Goal: Task Accomplishment & Management: Manage account settings

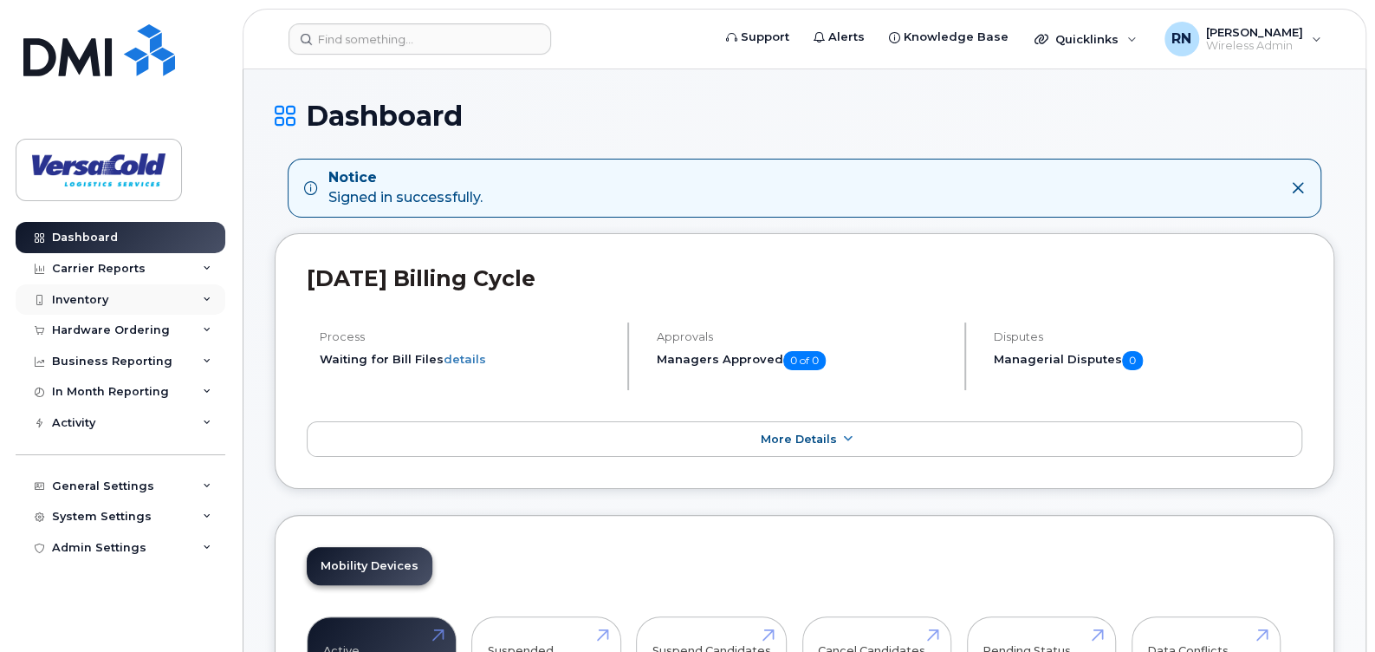
click at [79, 297] on div "Inventory" at bounding box center [80, 300] width 56 height 14
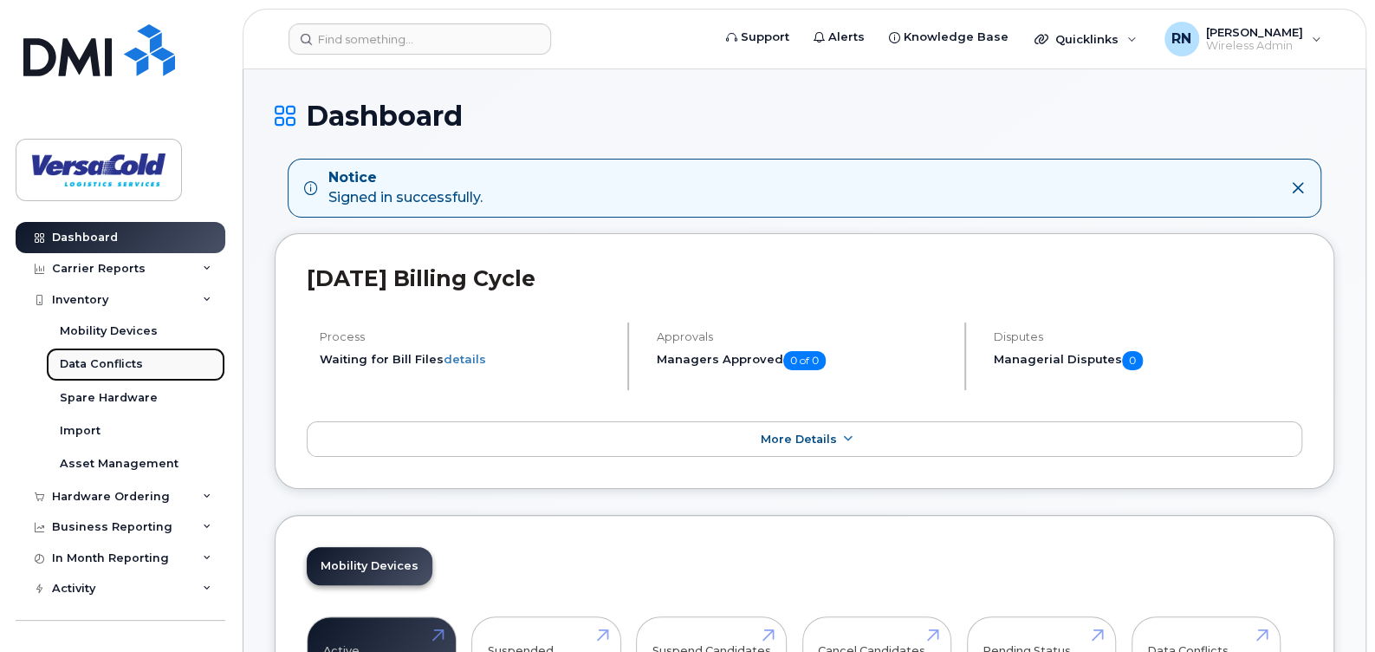
click at [111, 361] on div "Data Conflicts" at bounding box center [101, 364] width 83 height 16
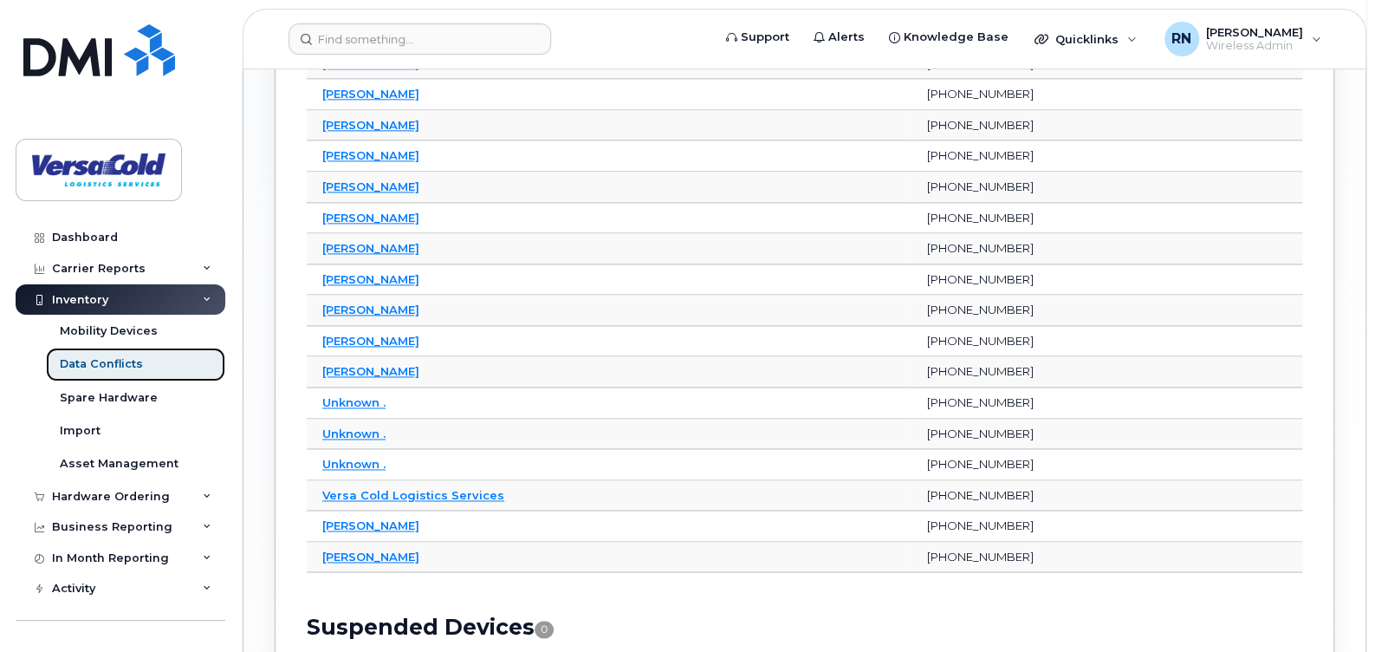
scroll to position [1359, 0]
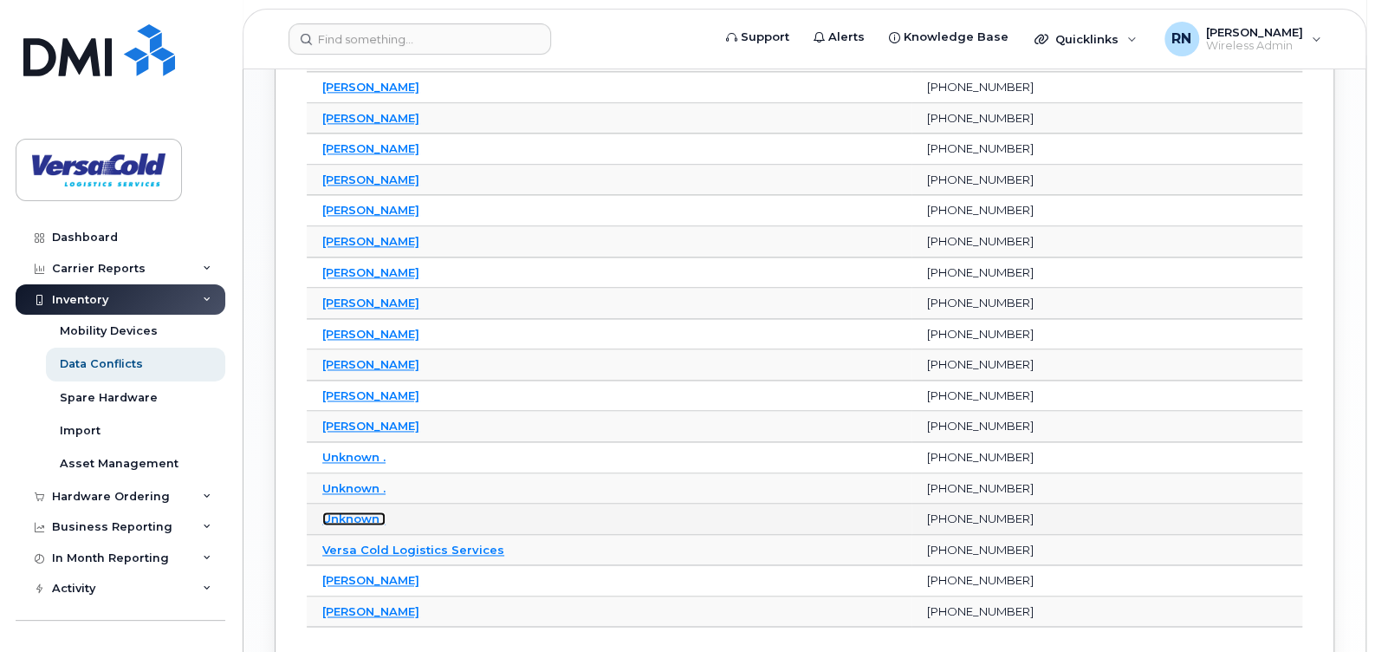
click at [355, 511] on link "Unknown ." at bounding box center [353, 518] width 63 height 14
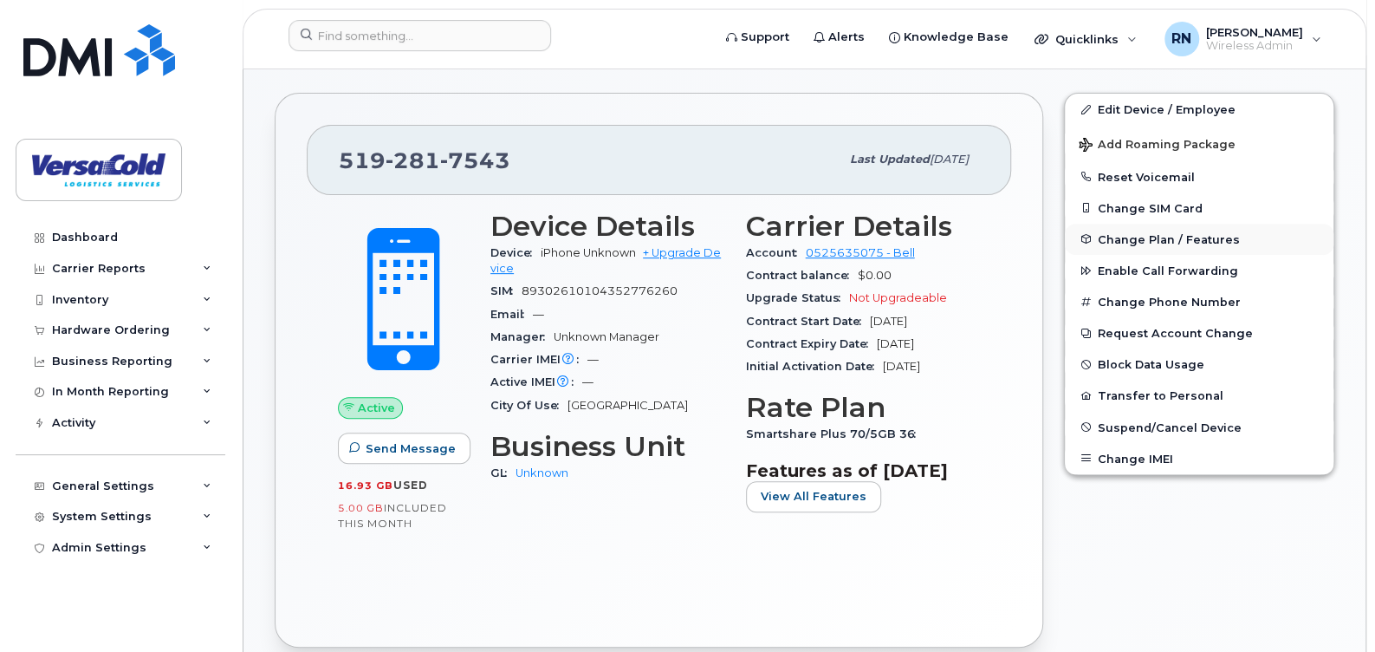
scroll to position [271, 0]
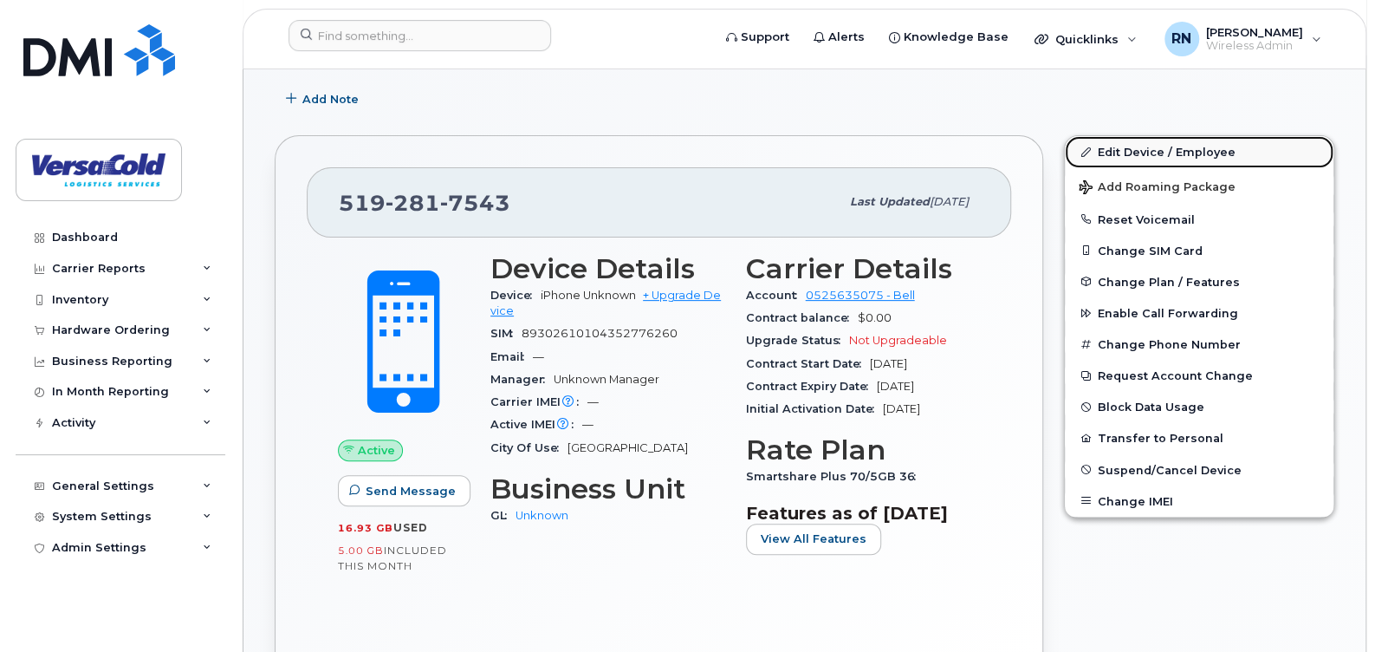
click at [1158, 152] on link "Edit Device / Employee" at bounding box center [1199, 151] width 269 height 31
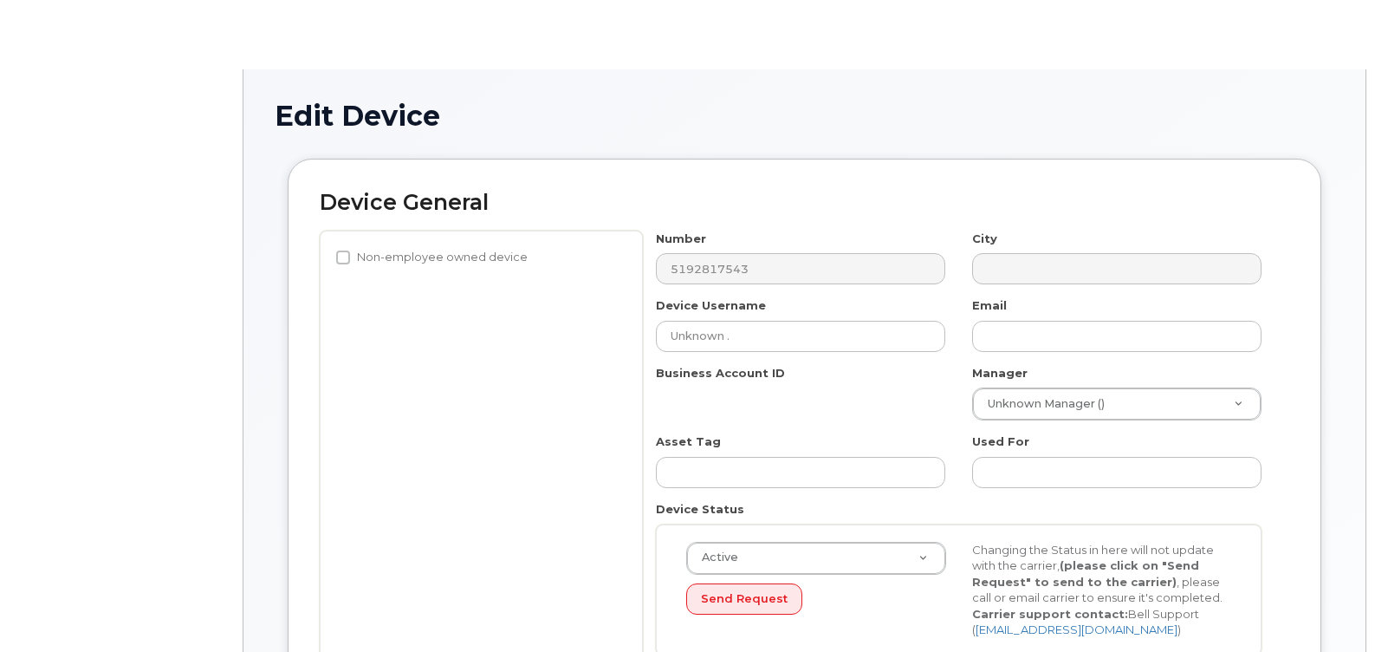
select select "43216"
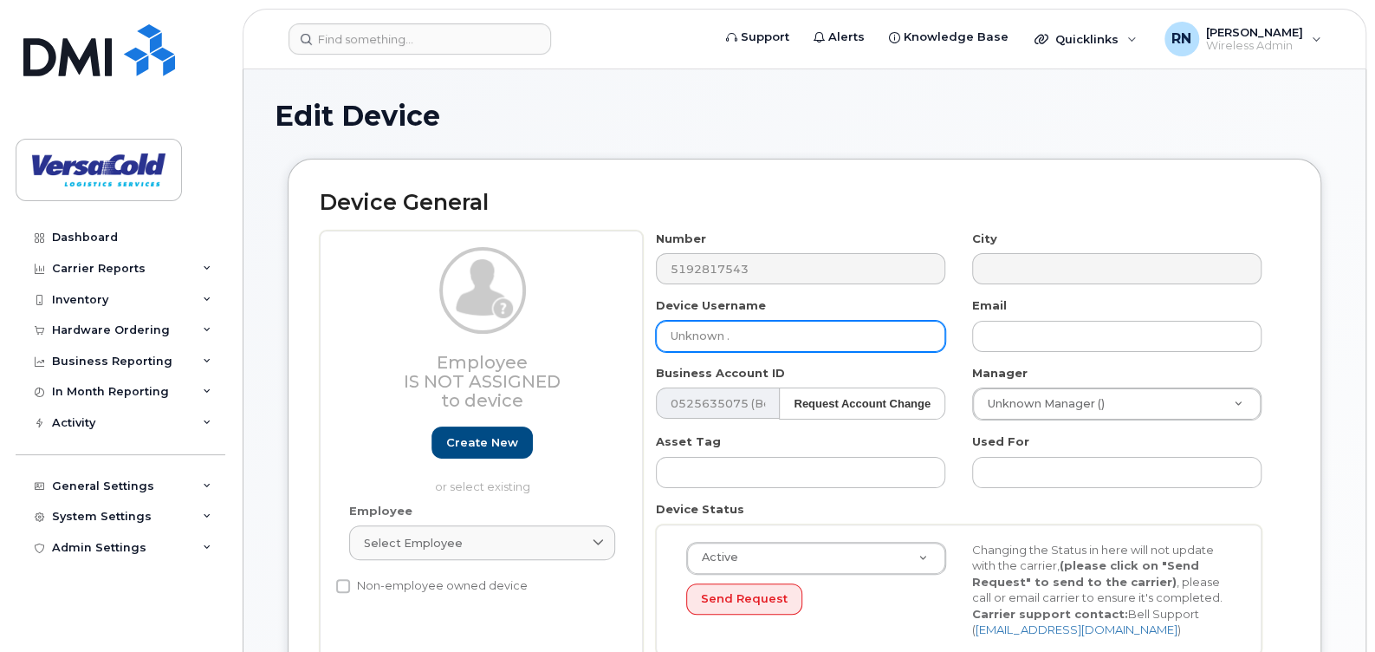
click at [890, 346] on input "Unknown ." at bounding box center [800, 336] width 289 height 31
drag, startPoint x: 784, startPoint y: 343, endPoint x: 659, endPoint y: 347, distance: 124.8
click at [659, 347] on input "Unknown .S" at bounding box center [800, 336] width 289 height 31
type input "Sea"
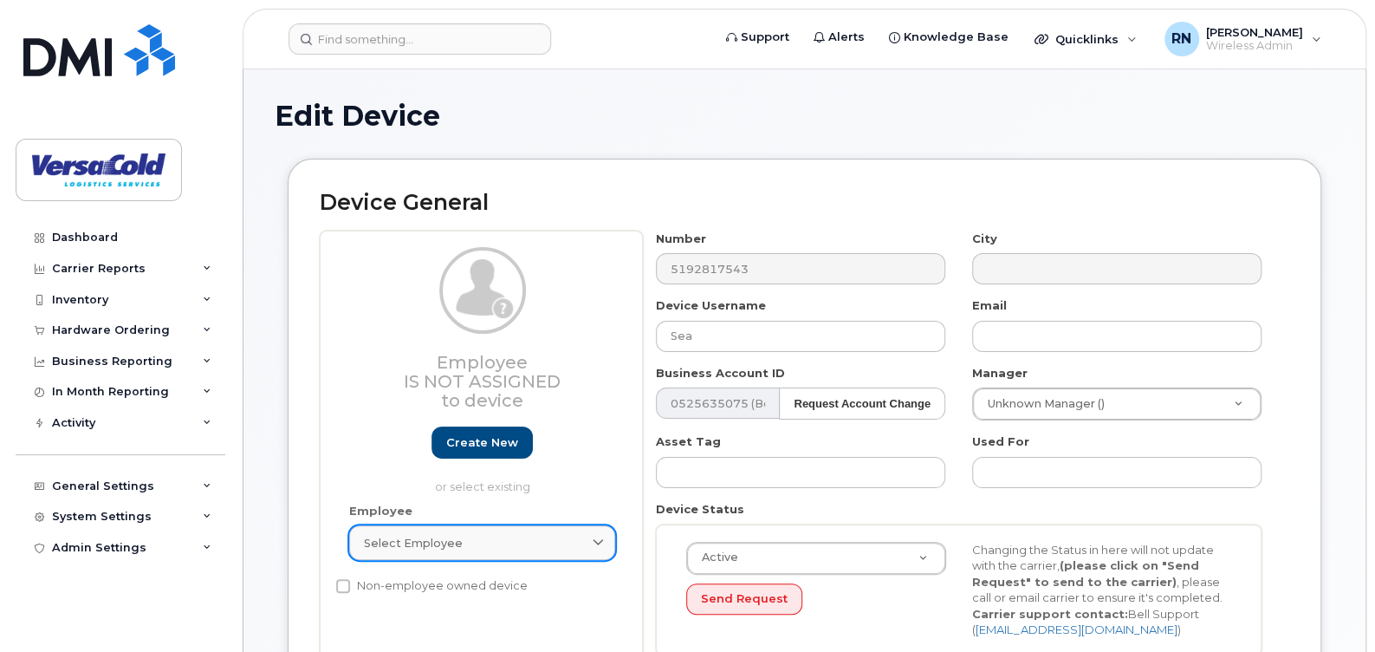
click at [581, 533] on link "Select employee" at bounding box center [482, 542] width 266 height 35
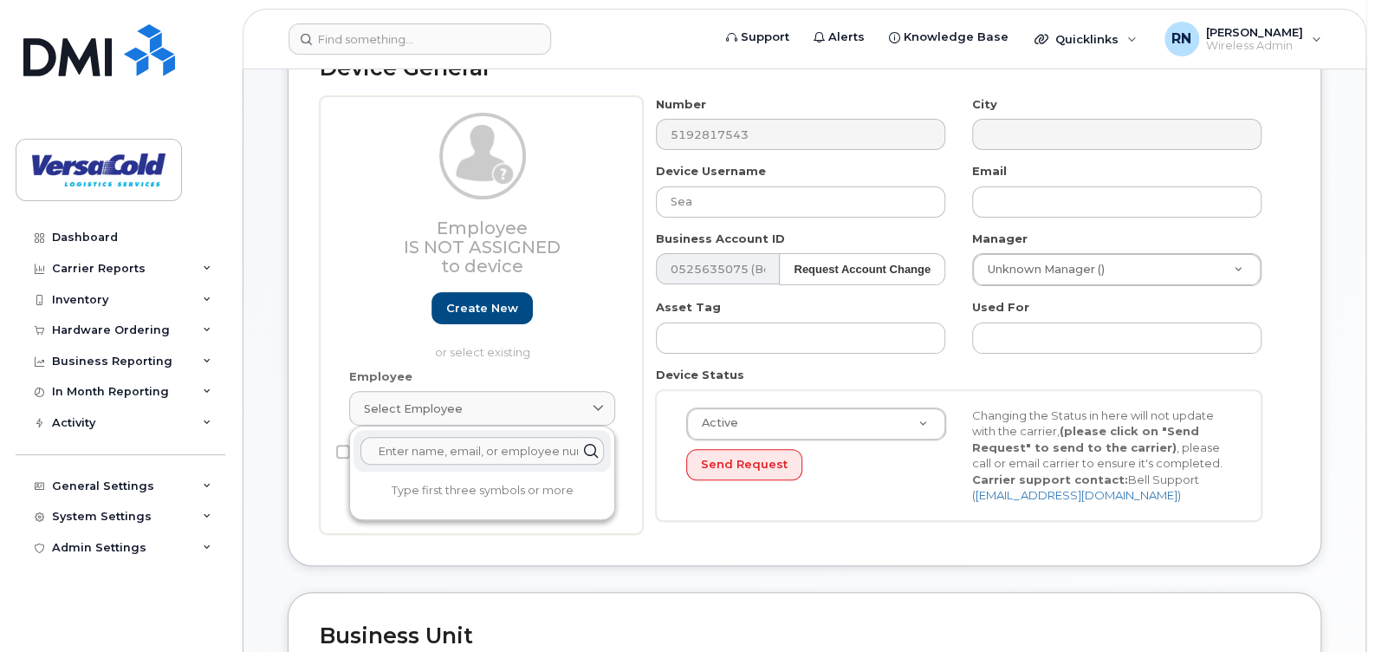
scroll to position [172, 0]
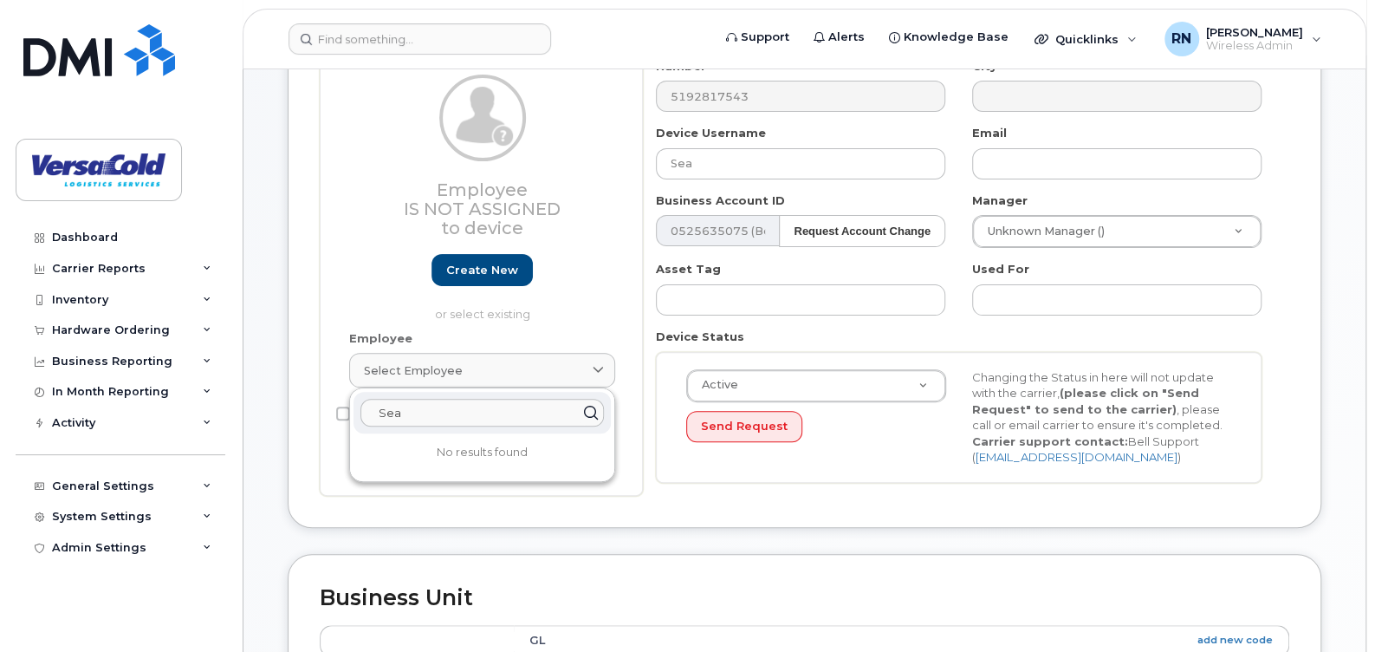
type input "Sean"
click at [525, 418] on input "Sean" at bounding box center [481, 413] width 243 height 28
click at [644, 508] on div "Device General Employee Is not assigned to device Create new or select existing…" at bounding box center [805, 257] width 1034 height 542
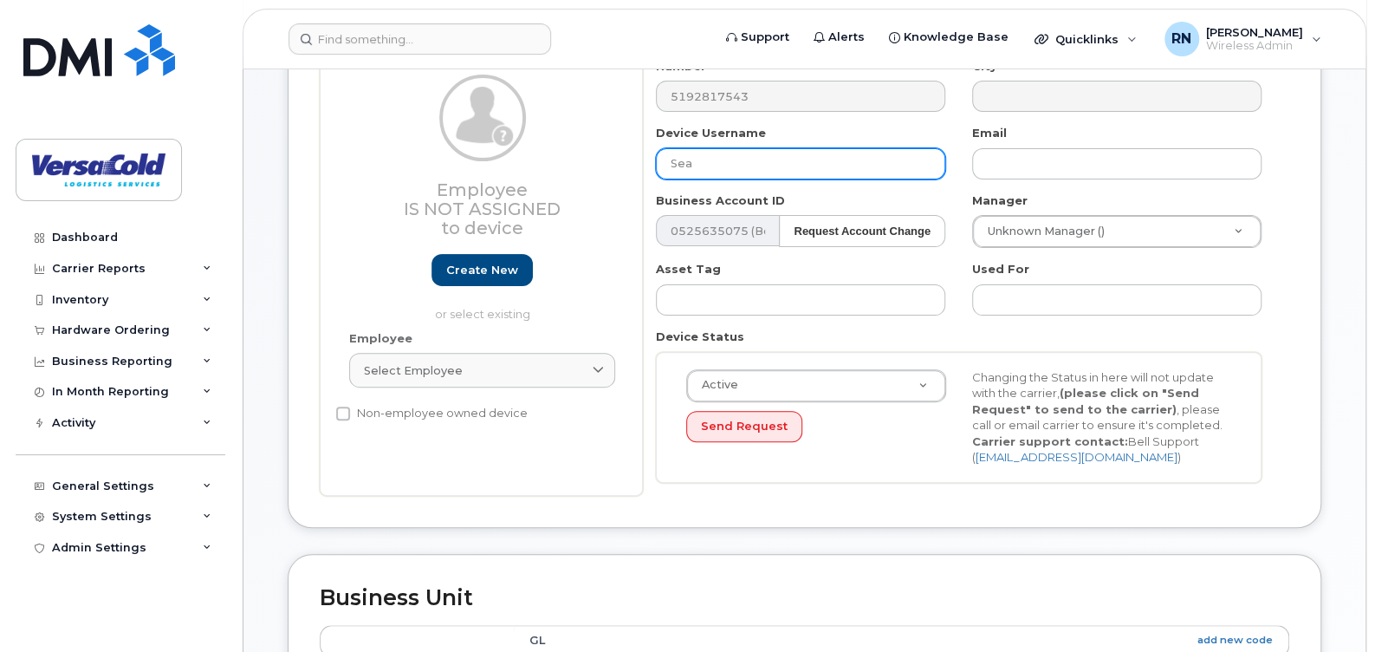
click at [783, 157] on input "Sea" at bounding box center [800, 163] width 289 height 31
type input "Sean Little"
click at [617, 447] on div "Employee Is not assigned to device Create new or select existing Employee Selec…" at bounding box center [481, 277] width 323 height 438
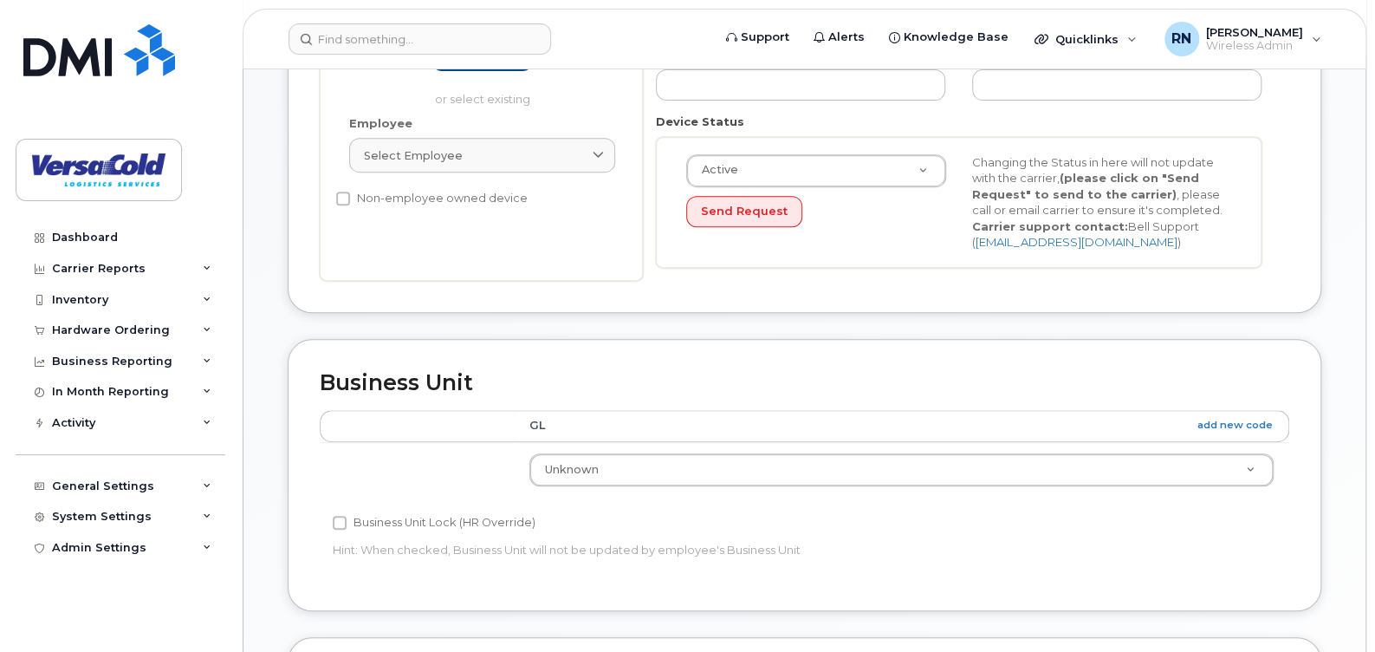
scroll to position [346, 0]
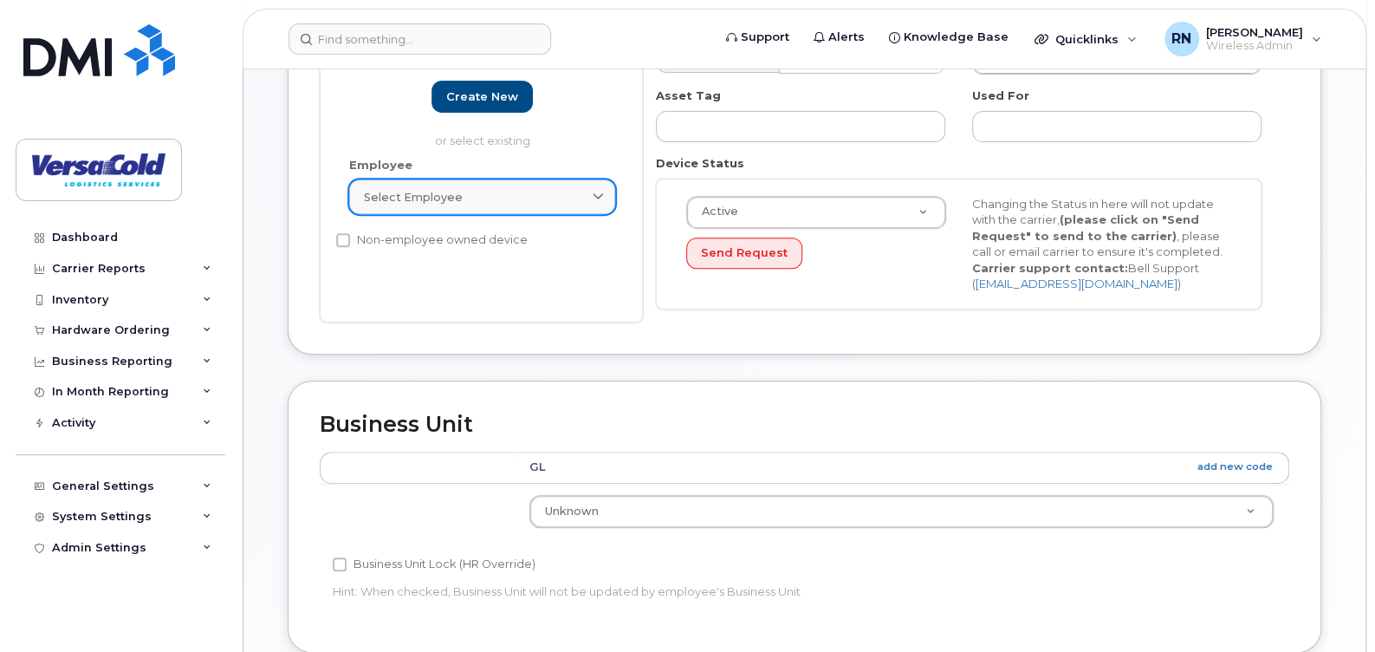
click at [588, 201] on div "Select employee" at bounding box center [482, 197] width 237 height 16
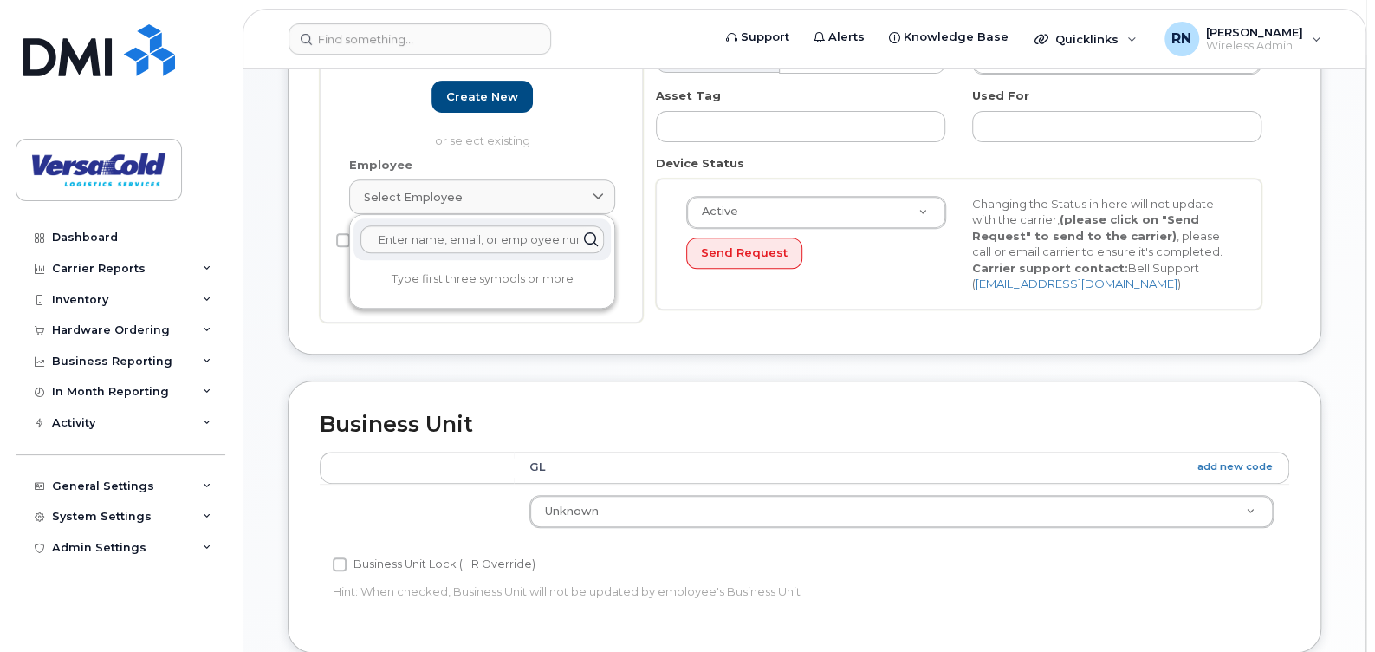
click at [582, 139] on p "or select existing" at bounding box center [482, 141] width 266 height 16
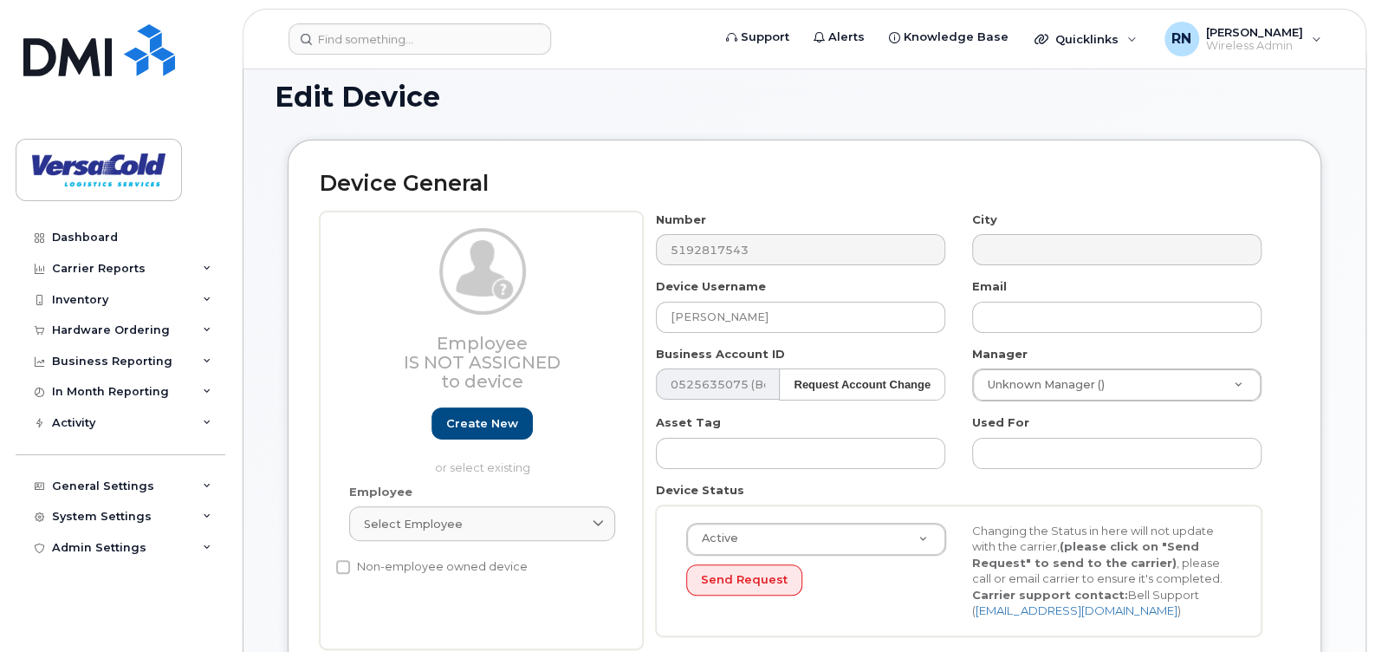
scroll to position [0, 0]
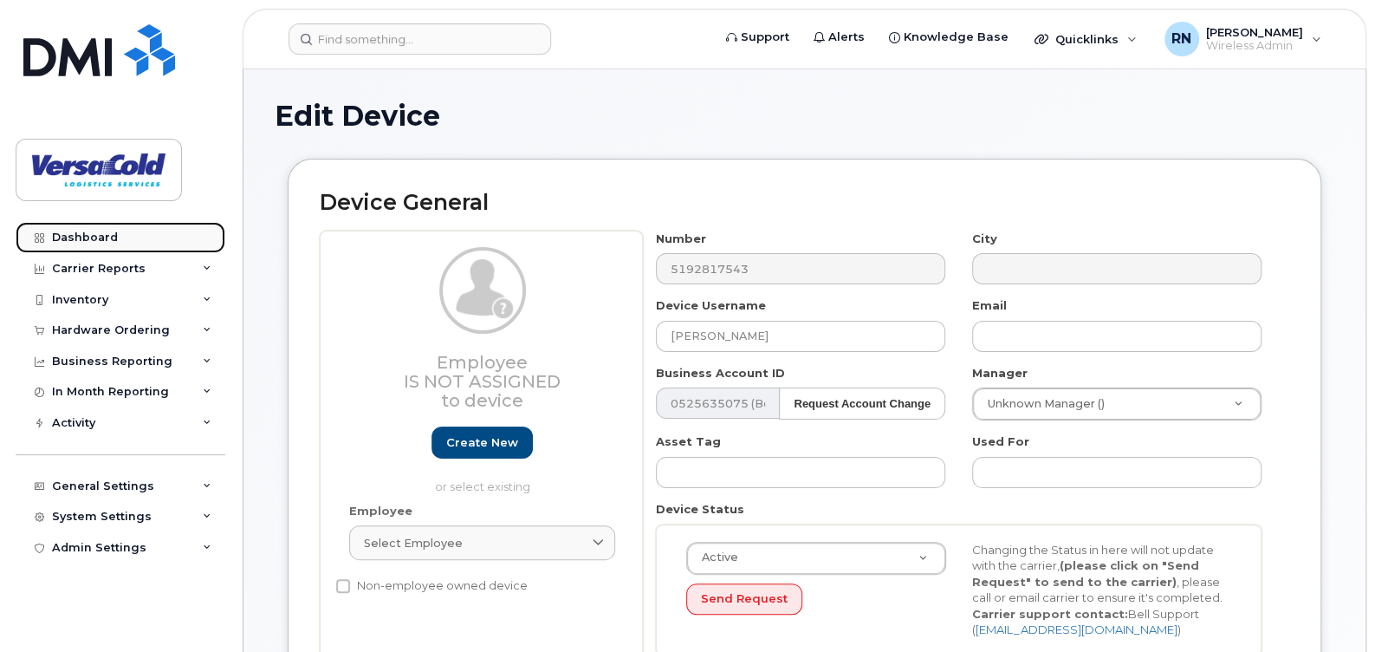
click at [127, 236] on link "Dashboard" at bounding box center [121, 237] width 210 height 31
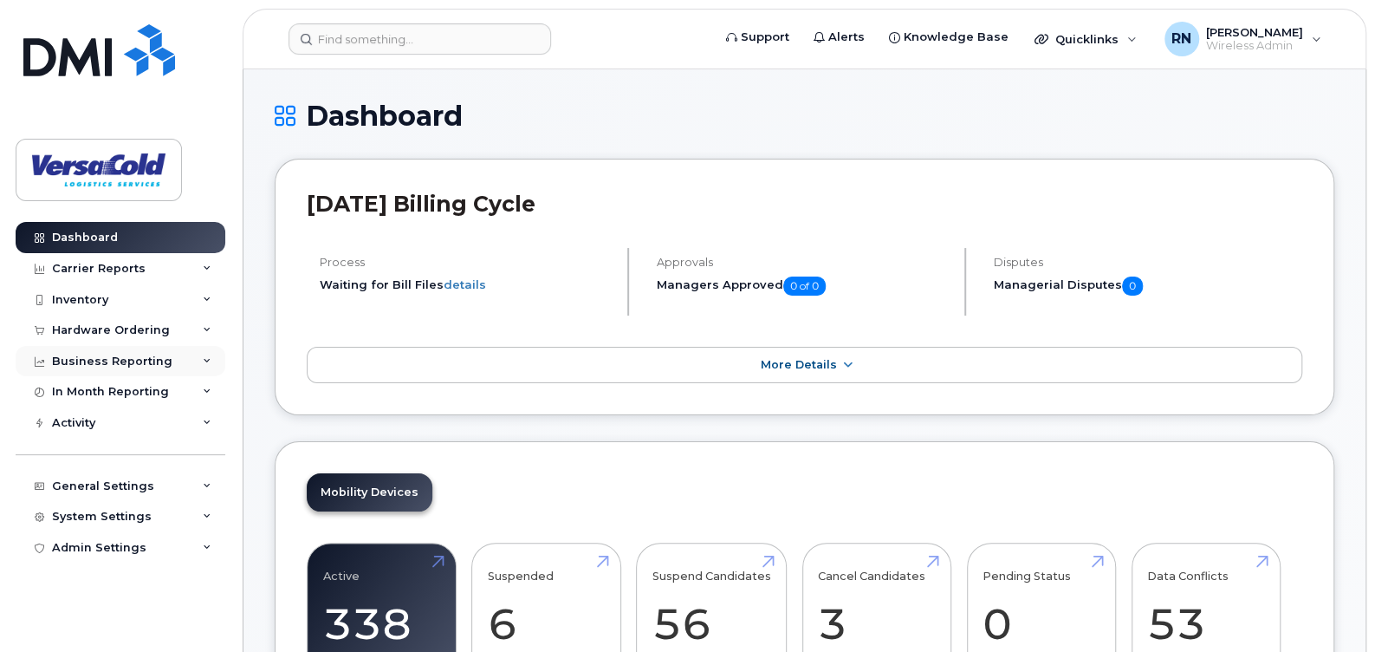
click at [139, 354] on div "Business Reporting" at bounding box center [112, 361] width 120 height 14
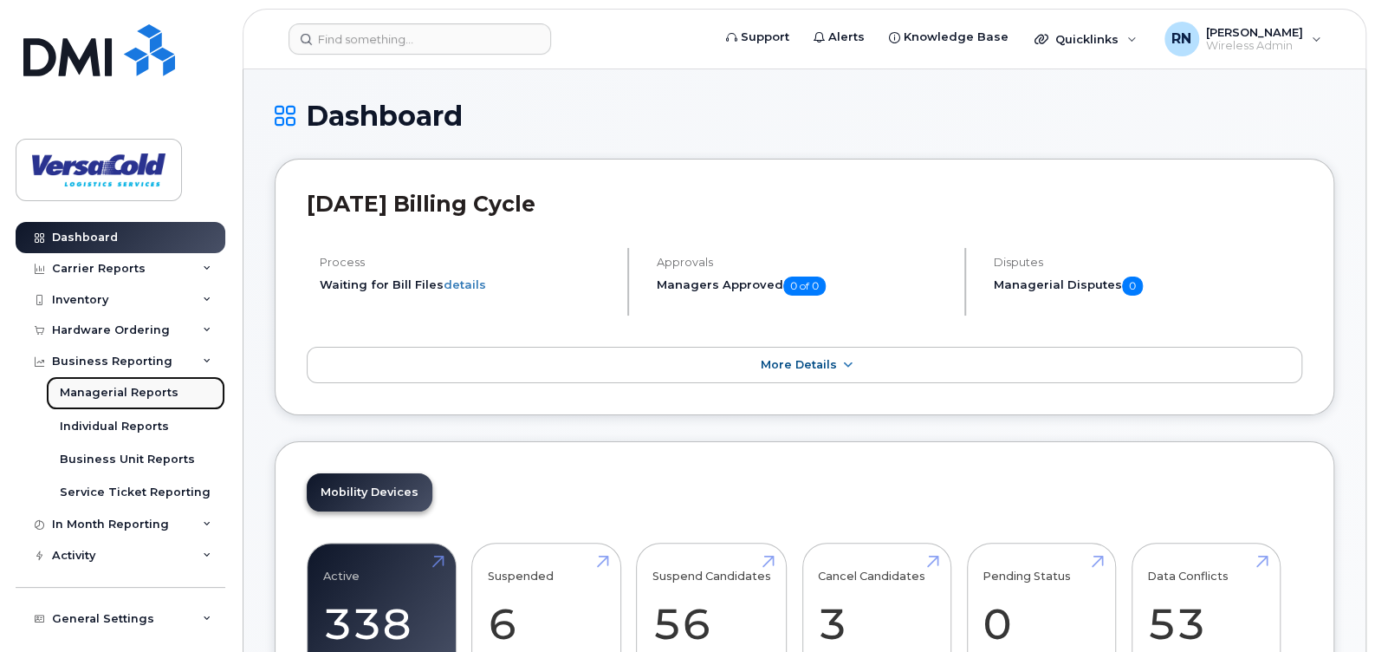
drag, startPoint x: 125, startPoint y: 394, endPoint x: 148, endPoint y: 396, distance: 23.5
click at [125, 392] on div "Managerial Reports" at bounding box center [119, 393] width 119 height 16
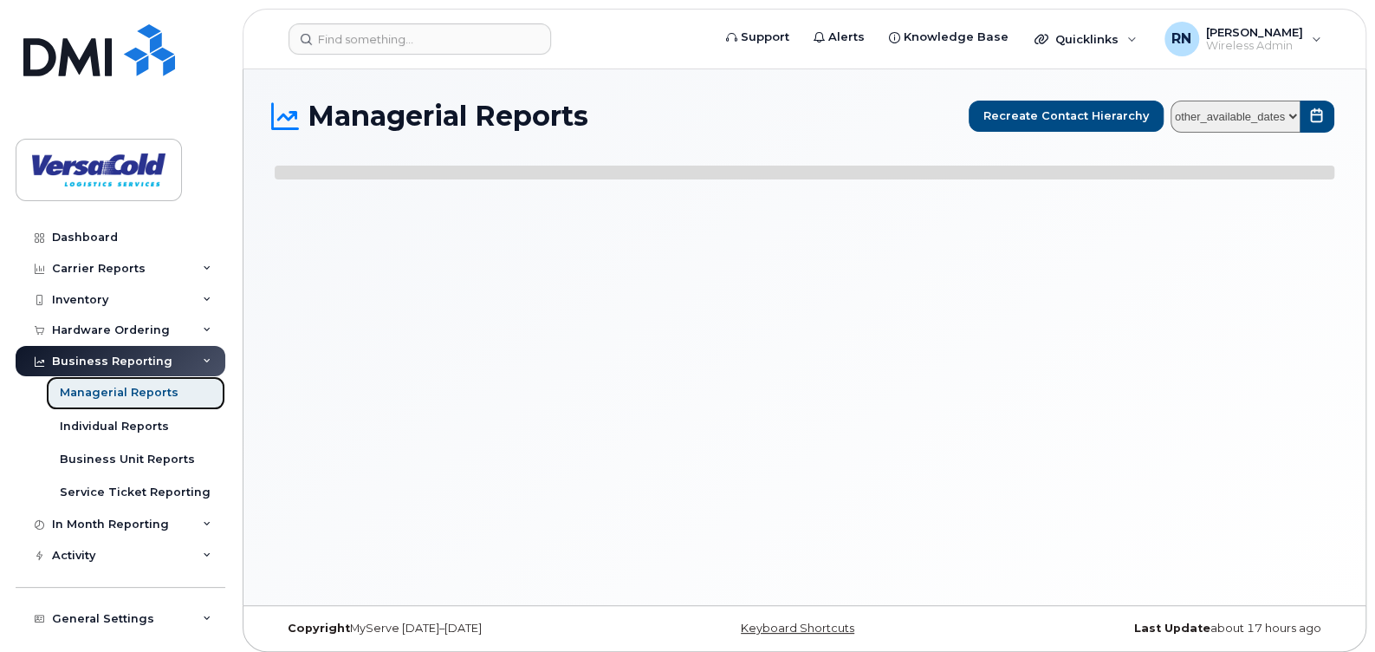
select select
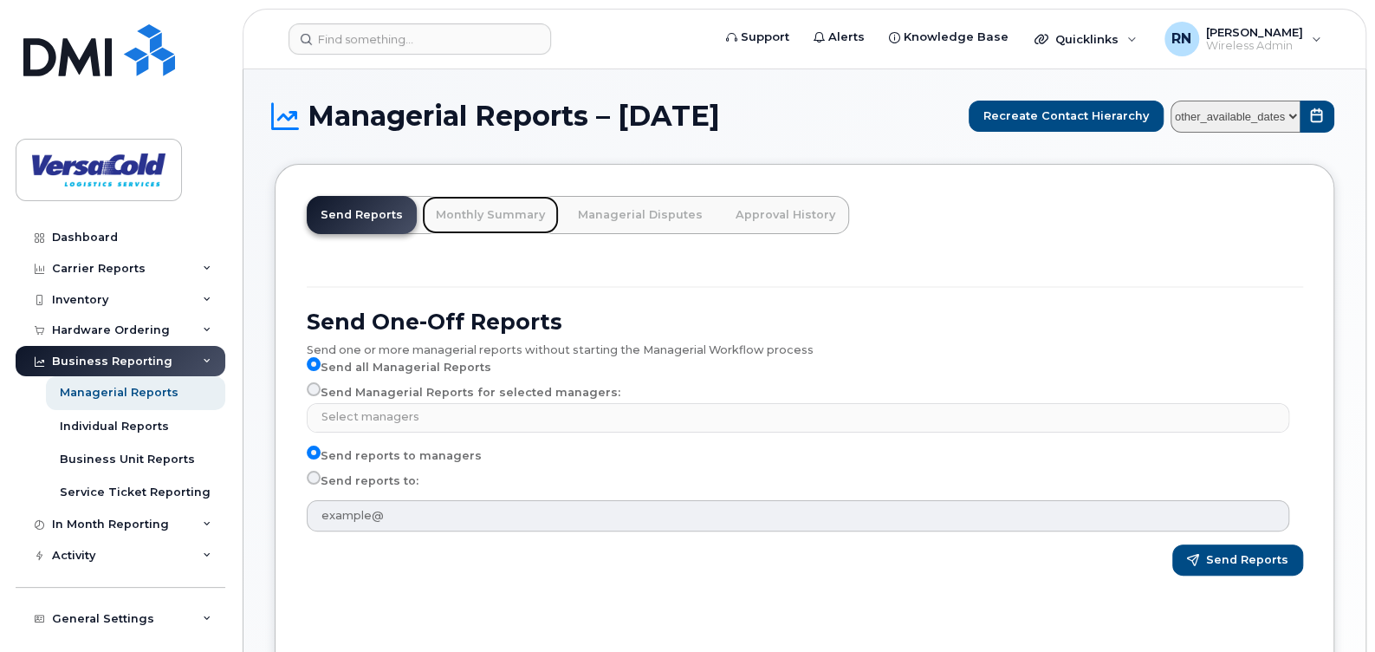
click at [495, 211] on link "Monthly Summary" at bounding box center [490, 215] width 137 height 38
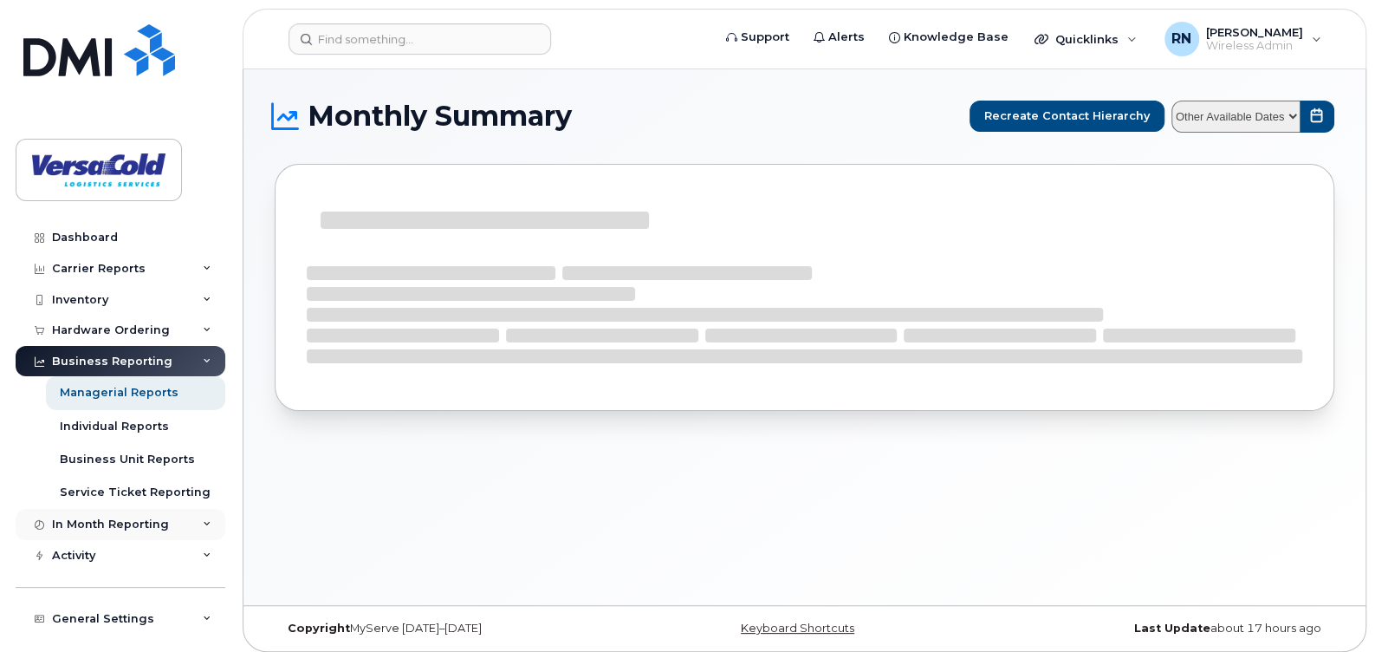
click at [130, 527] on div "In Month Reporting" at bounding box center [110, 524] width 117 height 14
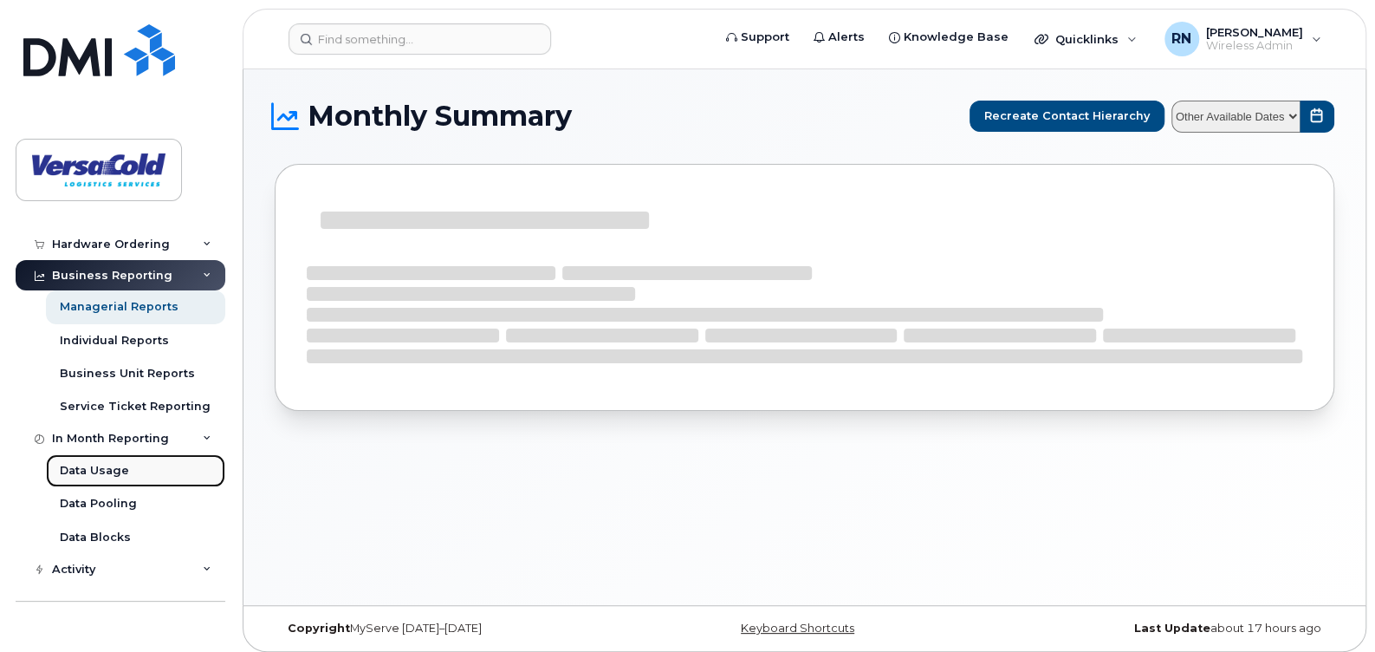
click at [114, 474] on div "Data Usage" at bounding box center [94, 471] width 69 height 16
select select
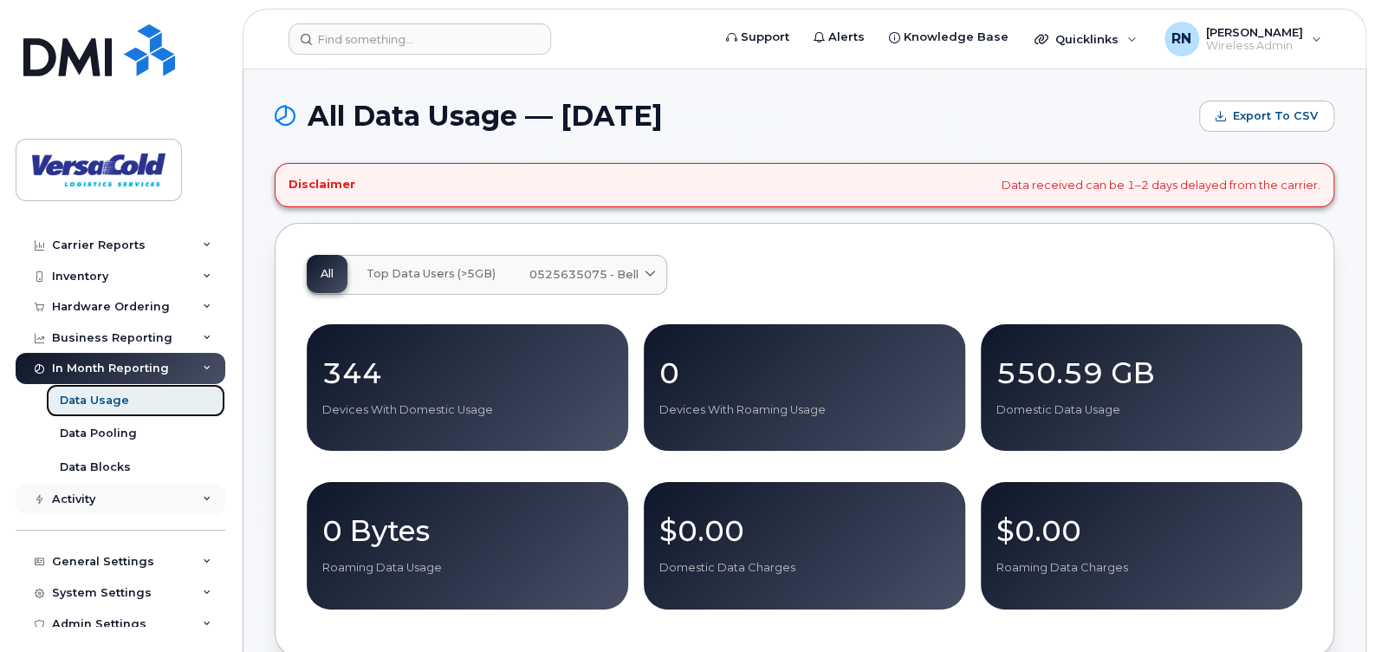
scroll to position [35, 0]
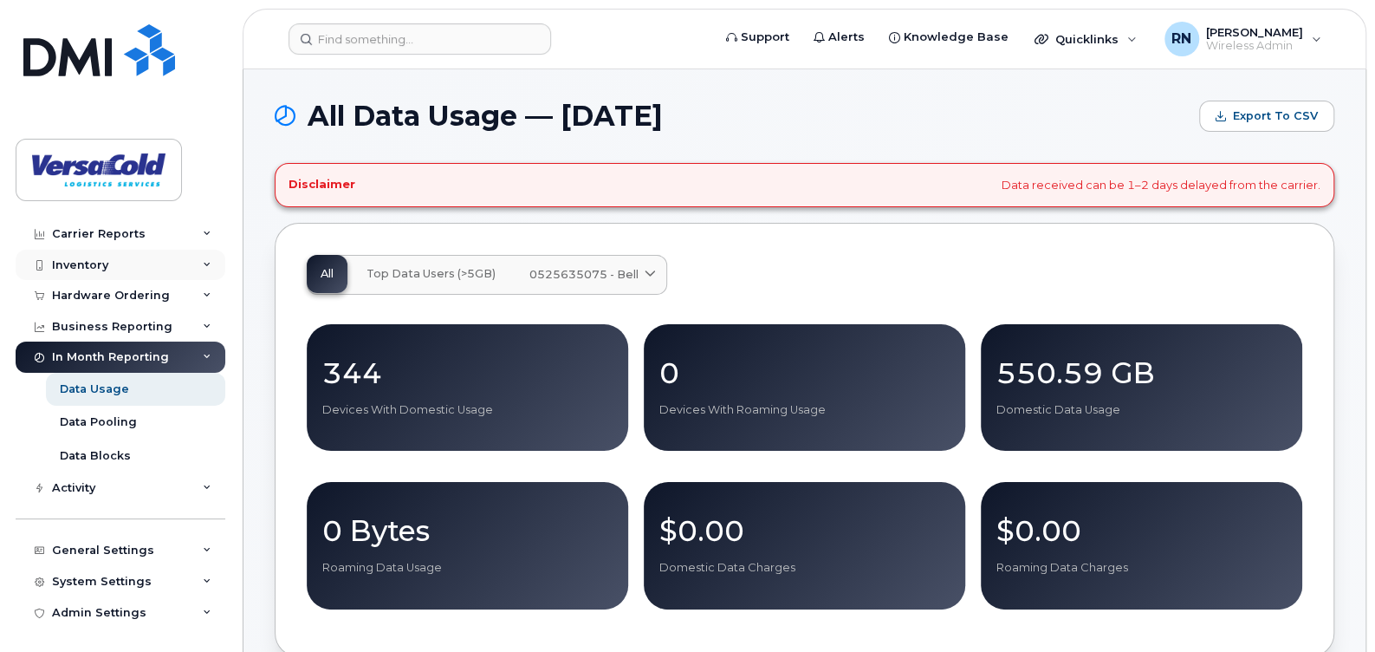
click at [137, 272] on div "Inventory" at bounding box center [121, 265] width 210 height 31
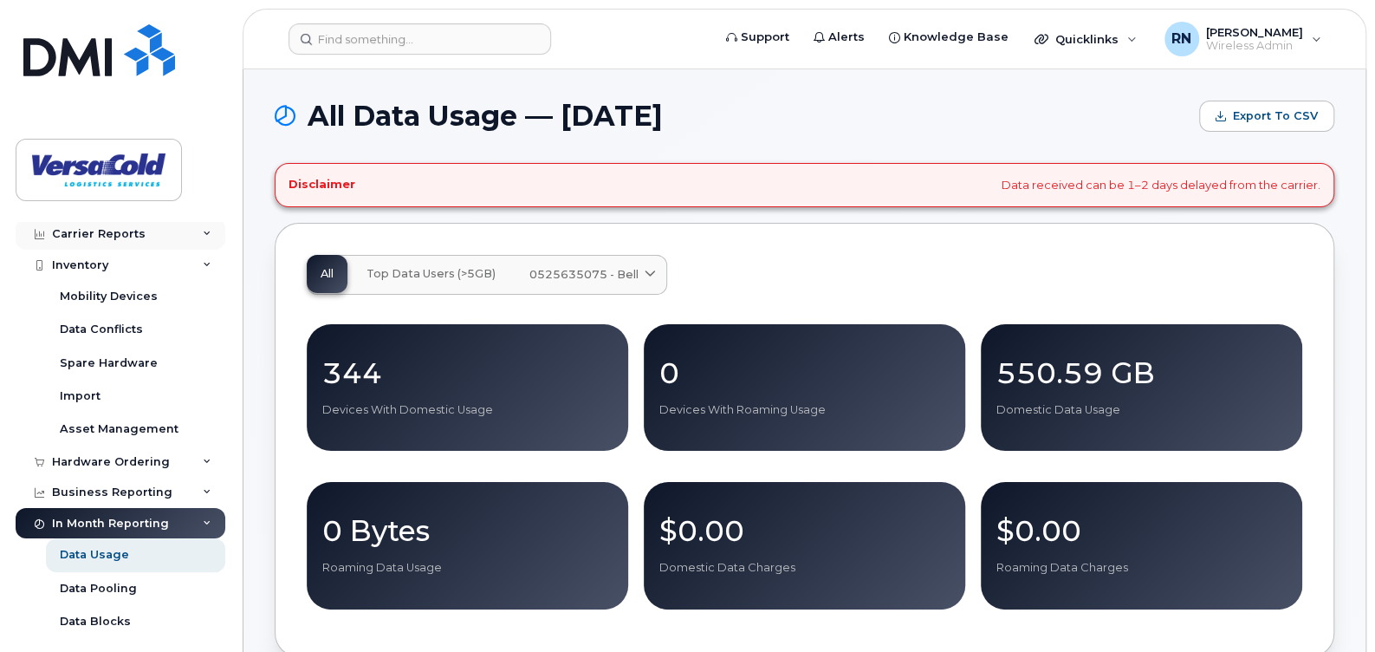
click at [102, 240] on div "Carrier Reports" at bounding box center [121, 233] width 210 height 31
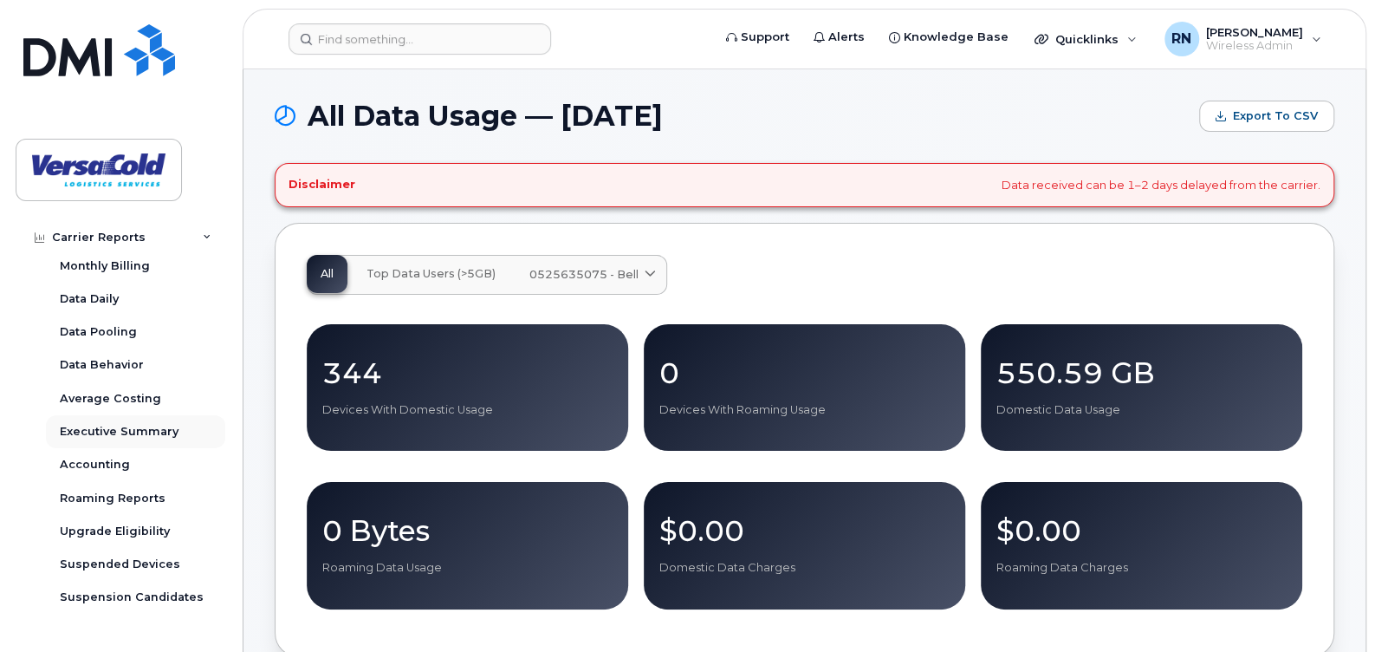
scroll to position [121, 0]
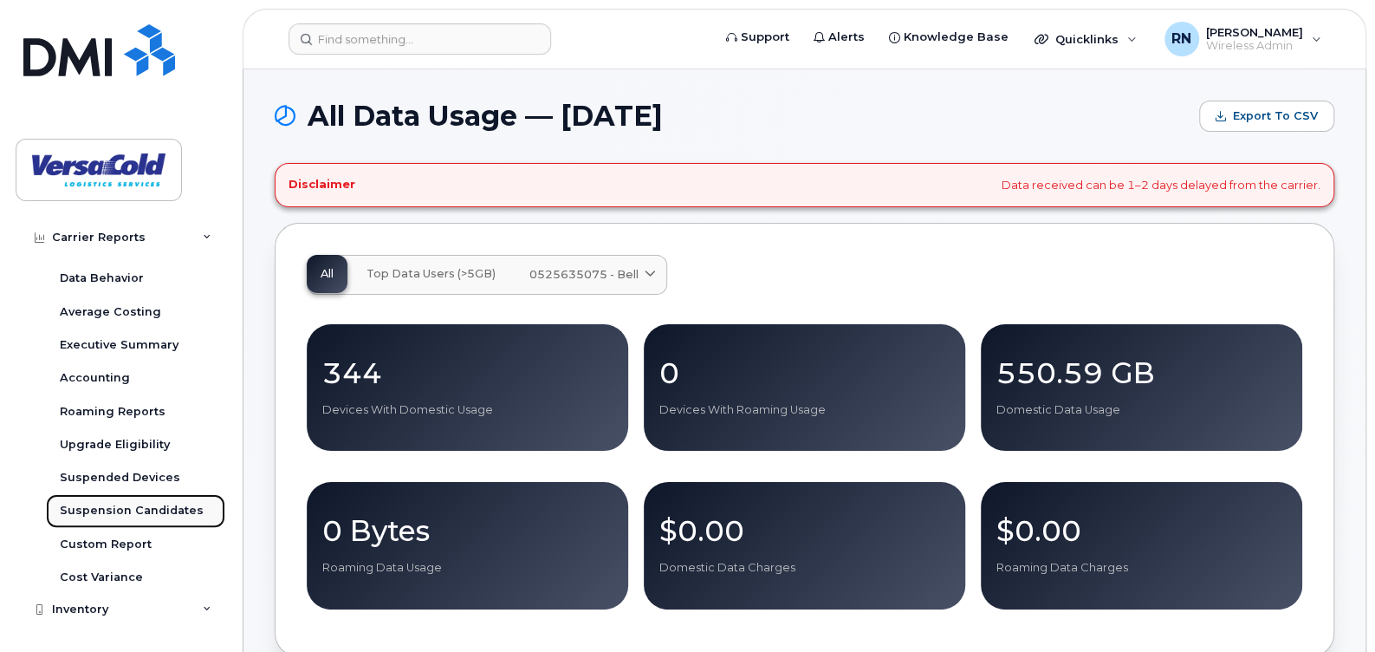
click at [139, 512] on div "Suspension Candidates" at bounding box center [132, 511] width 144 height 16
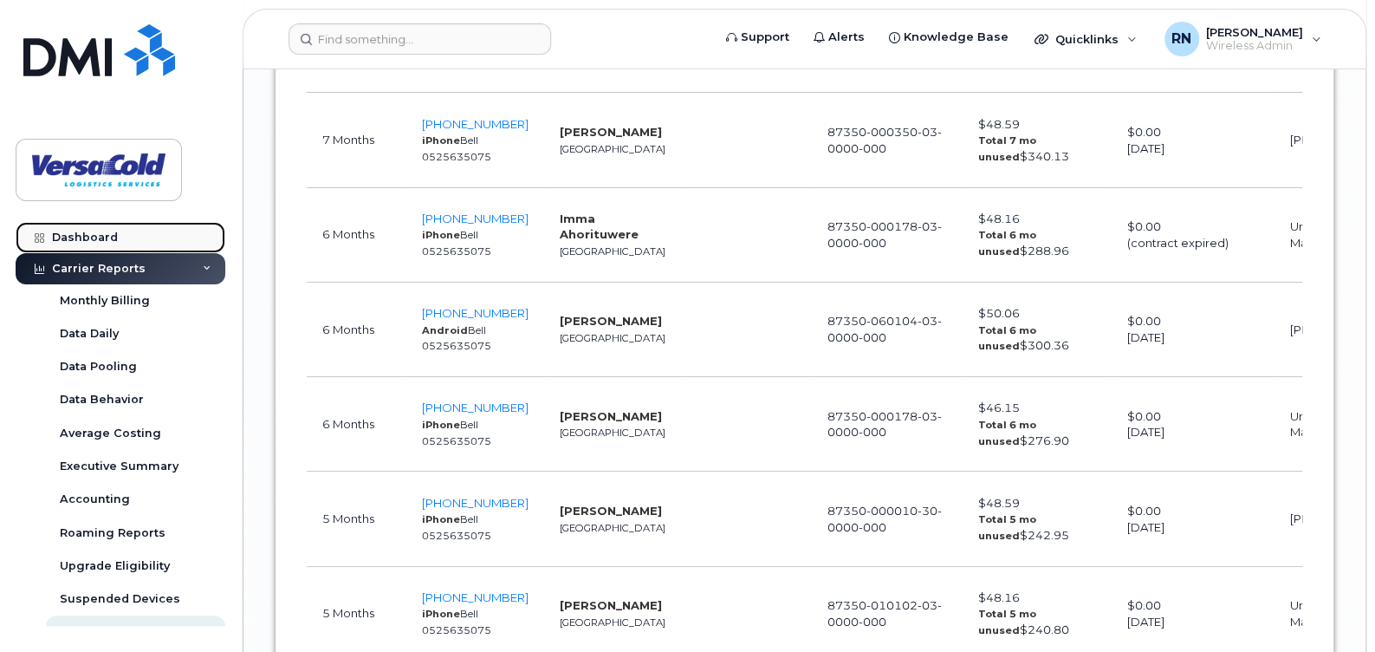
click at [84, 236] on div "Dashboard" at bounding box center [85, 237] width 66 height 14
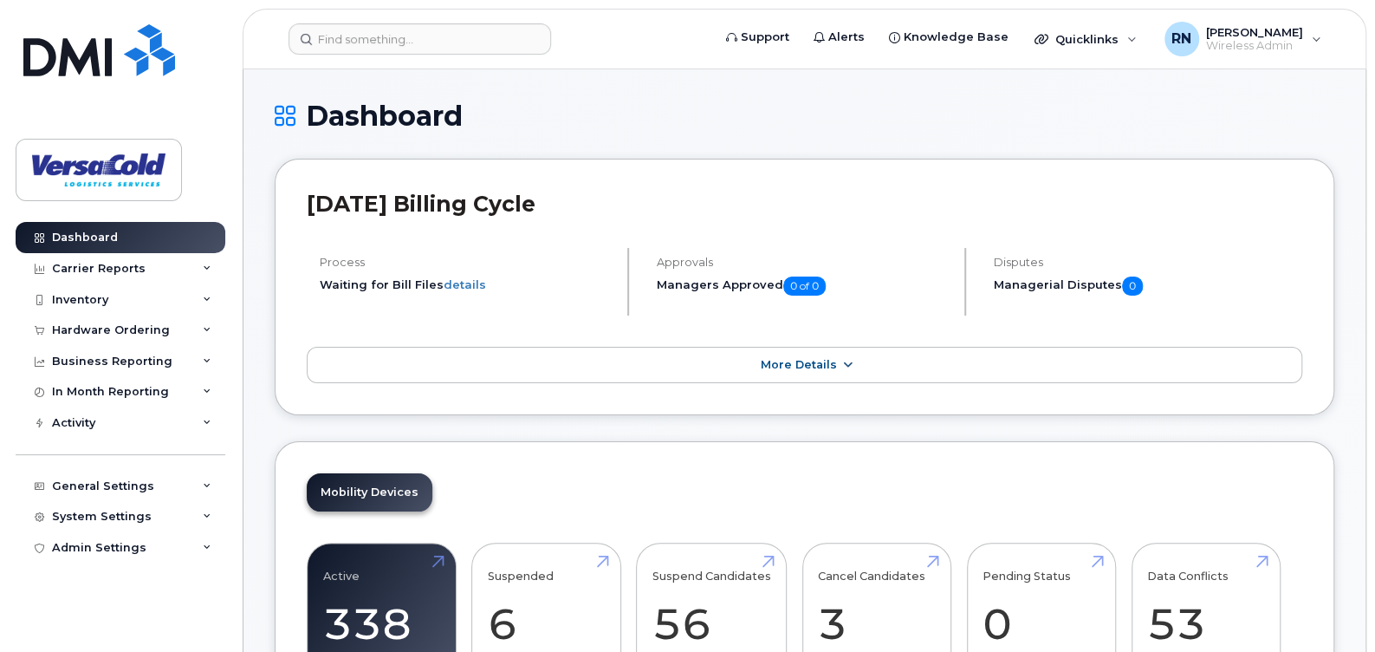
click at [833, 372] on link "More Details" at bounding box center [805, 365] width 996 height 36
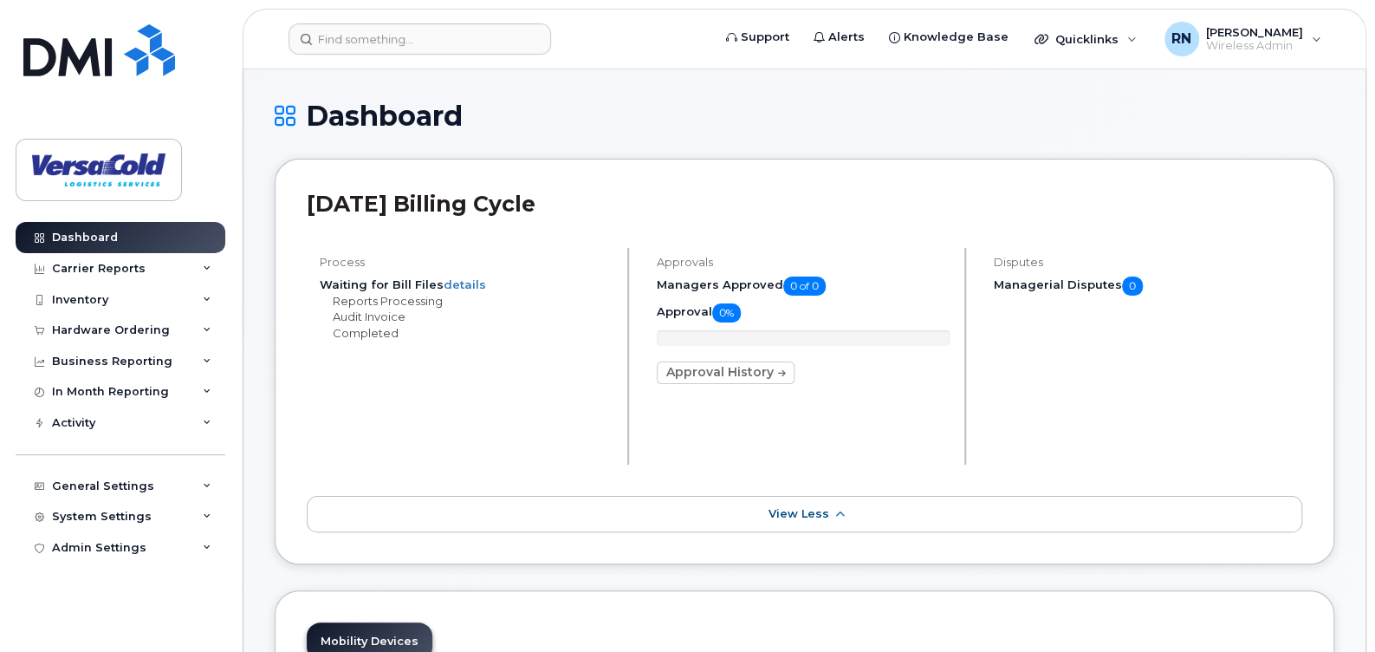
click at [789, 35] on span "Support" at bounding box center [765, 37] width 49 height 17
